Goal: Task Accomplishment & Management: Complete application form

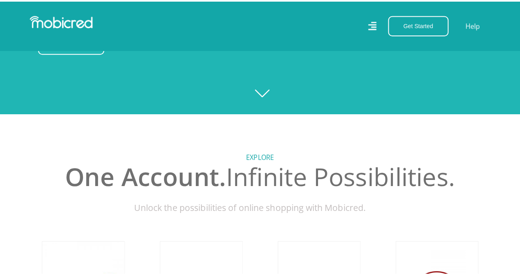
scroll to position [41, 0]
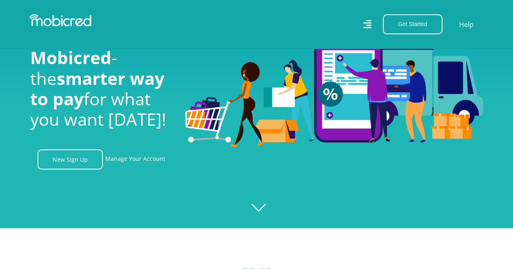
click at [371, 26] on icon at bounding box center [368, 24] width 8 height 8
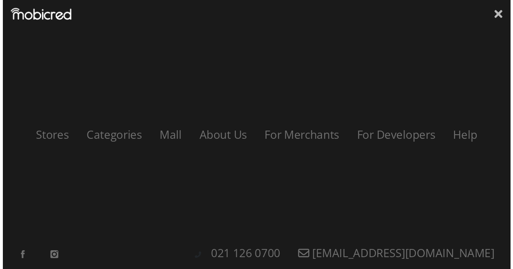
scroll to position [0, 582]
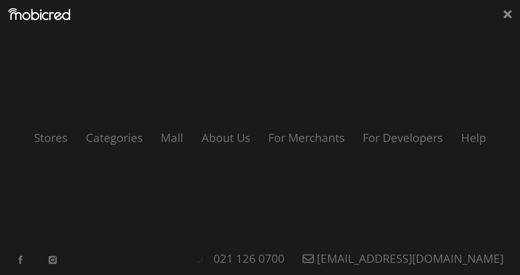
click at [505, 12] on icon at bounding box center [507, 14] width 8 height 8
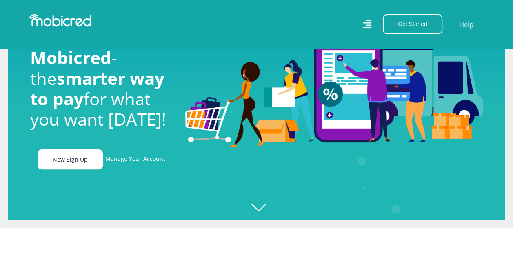
click at [72, 162] on link "New Sign Up" at bounding box center [70, 159] width 65 height 20
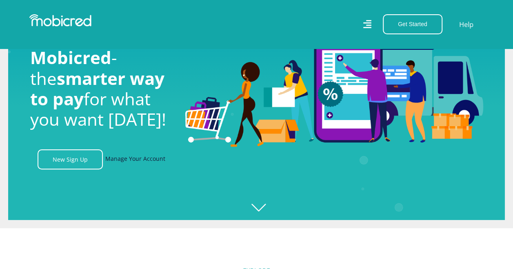
scroll to position [0, 1048]
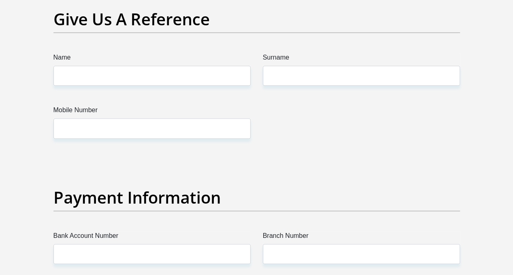
scroll to position [1920, 0]
